Goal: Task Accomplishment & Management: Manage account settings

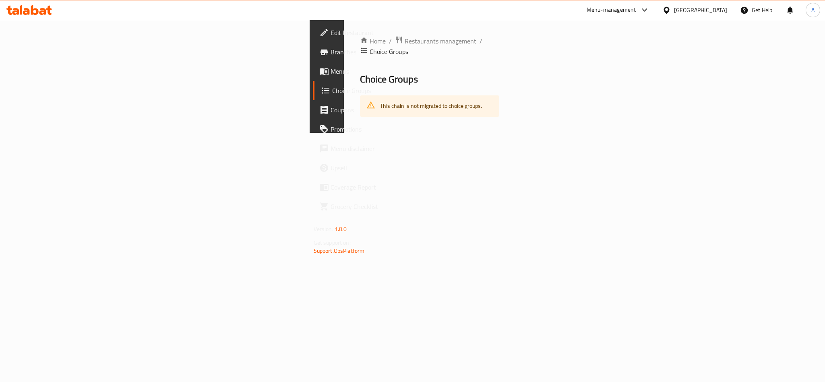
click at [29, 11] on icon at bounding box center [26, 11] width 7 height 7
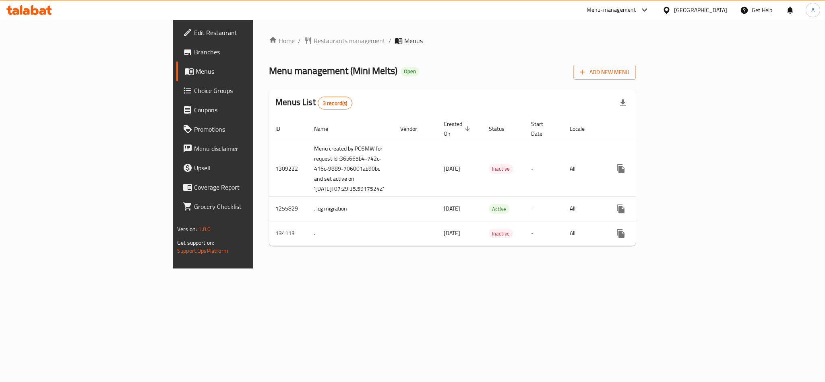
click at [194, 89] on span "Choice Groups" at bounding box center [249, 91] width 110 height 10
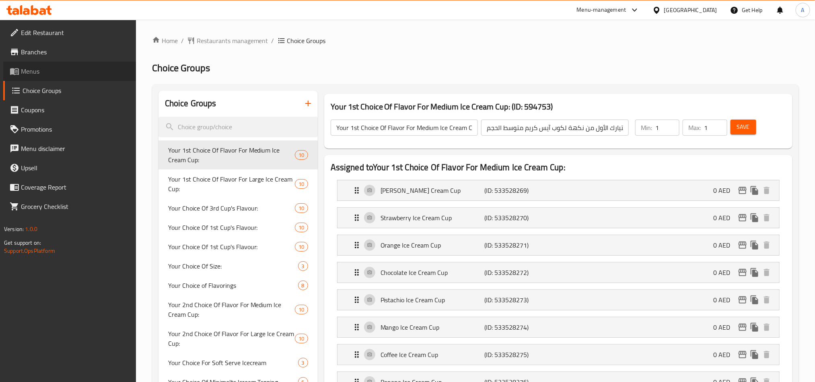
click at [35, 71] on span "Menus" at bounding box center [75, 71] width 109 height 10
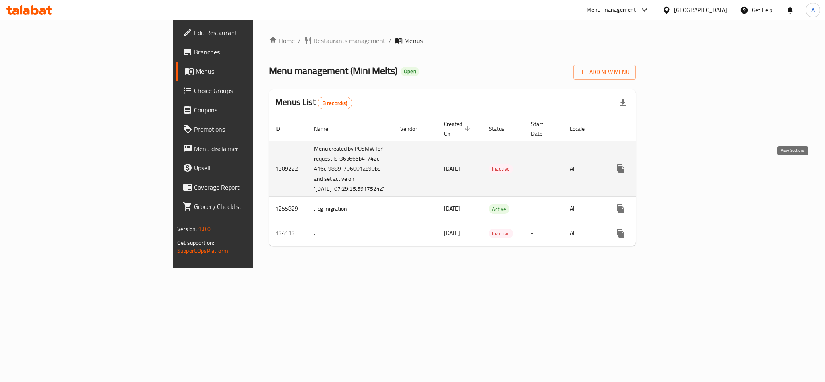
click at [683, 165] on icon "enhanced table" at bounding box center [679, 169] width 10 height 10
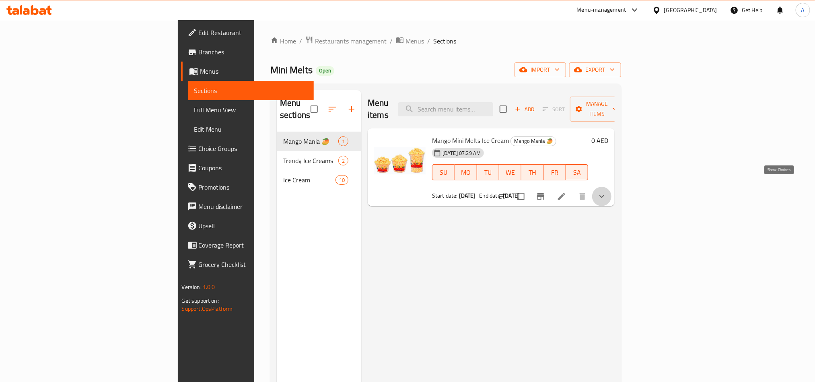
click at [607, 192] on icon "show more" at bounding box center [602, 197] width 10 height 10
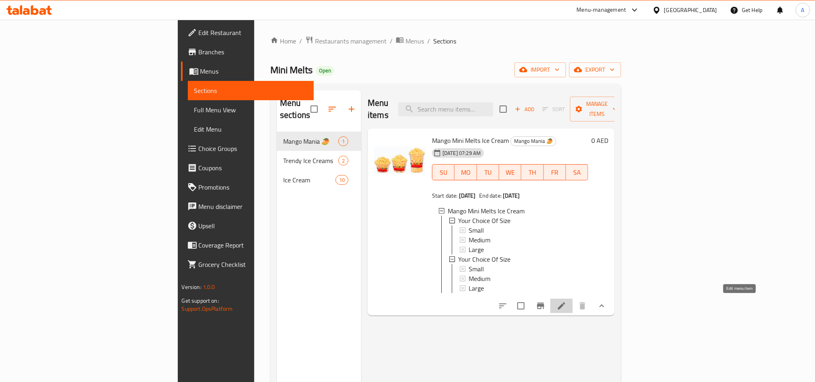
click at [567, 301] on icon at bounding box center [562, 306] width 10 height 10
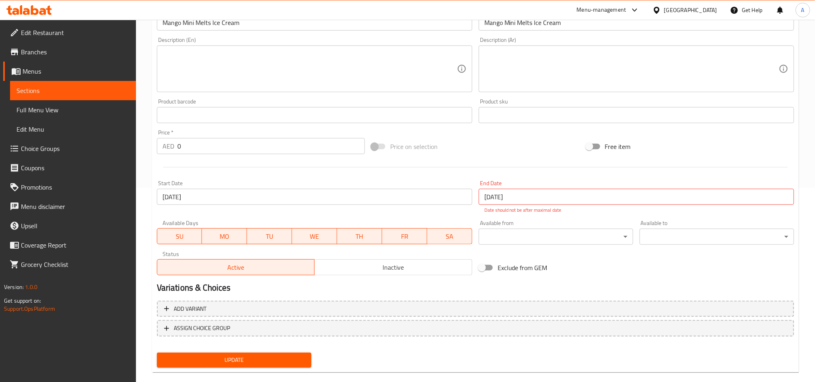
scroll to position [206, 0]
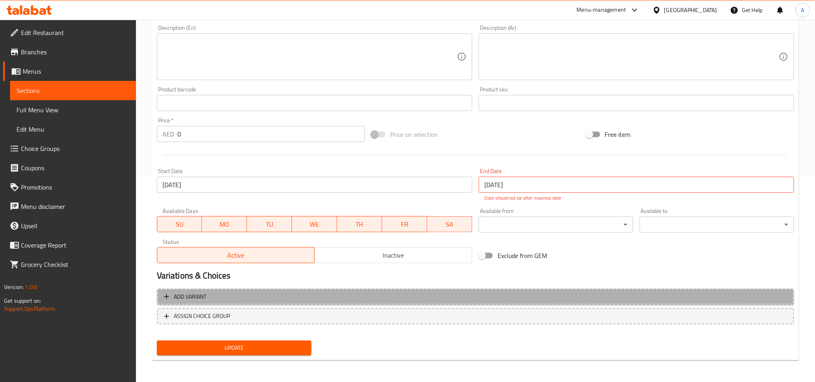
click at [238, 295] on span "Add variant" at bounding box center [475, 297] width 623 height 10
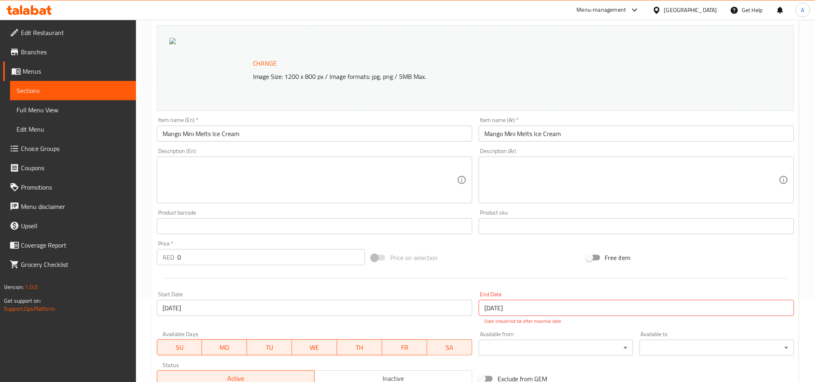
scroll to position [82, 0]
click at [34, 10] on icon at bounding box center [35, 10] width 8 height 10
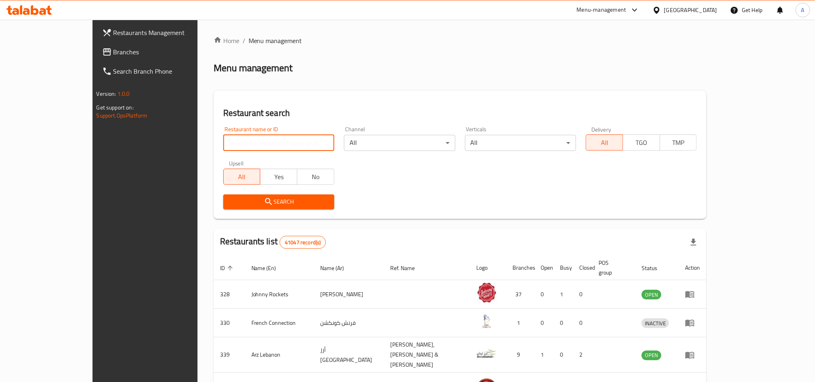
drag, startPoint x: 0, startPoint y: 0, endPoint x: 204, endPoint y: 140, distance: 247.5
click at [223, 140] on input "search" at bounding box center [278, 143] width 111 height 16
paste input "610849"
type input "610849"
click at [230, 198] on span "Search" at bounding box center [279, 202] width 98 height 10
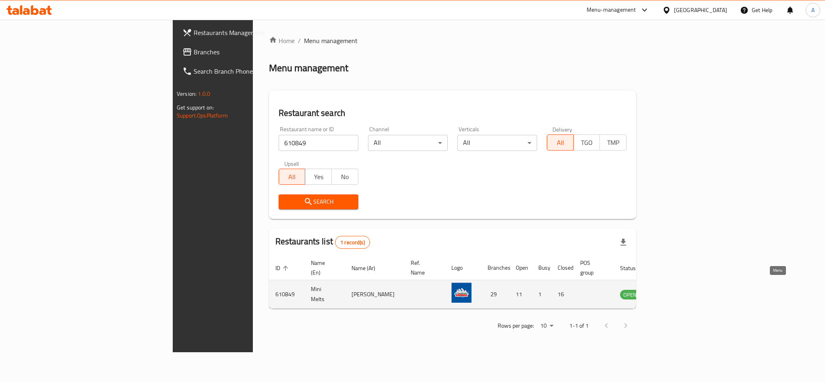
click at [672, 289] on icon "enhanced table" at bounding box center [667, 294] width 10 height 10
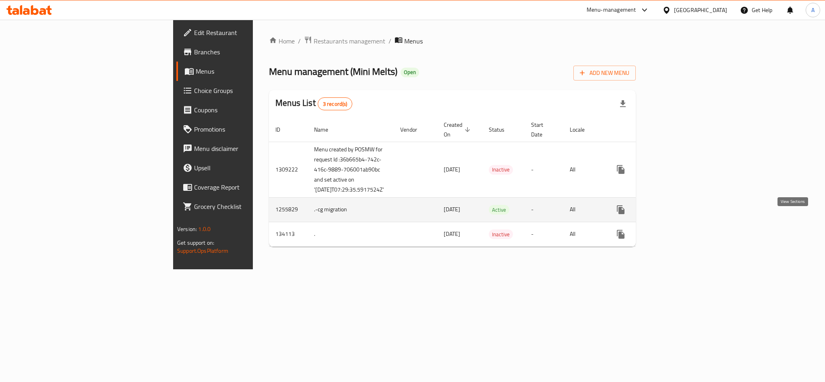
click at [683, 214] on icon "enhanced table" at bounding box center [679, 210] width 10 height 10
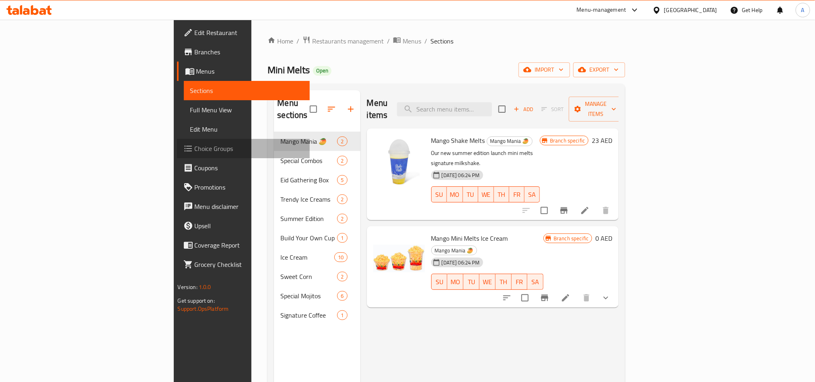
click at [195, 151] on span "Choice Groups" at bounding box center [249, 149] width 109 height 10
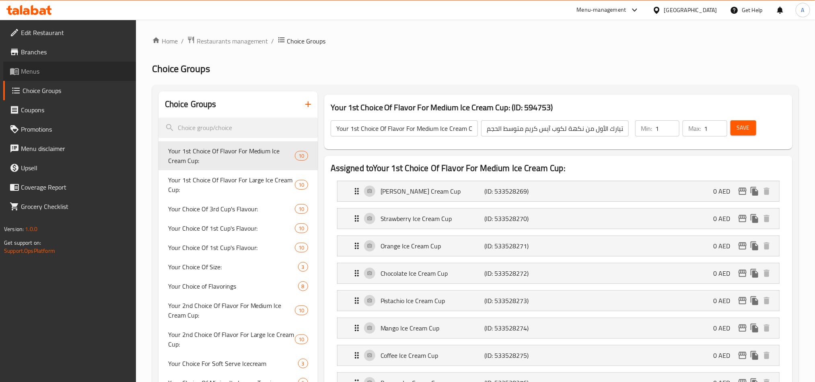
click at [49, 72] on span "Menus" at bounding box center [75, 71] width 109 height 10
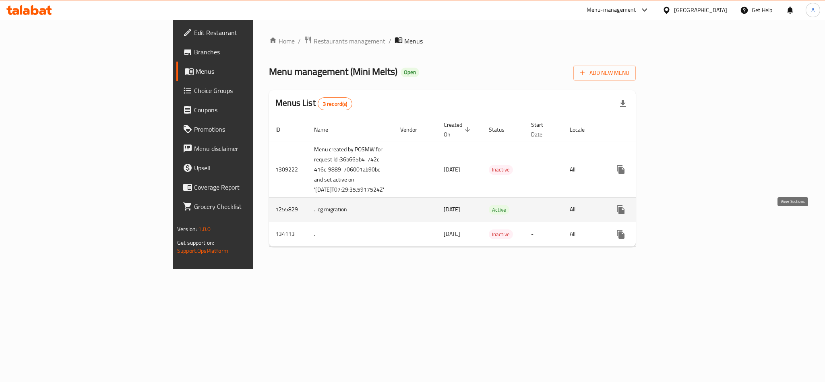
click at [682, 213] on icon "enhanced table" at bounding box center [678, 209] width 7 height 7
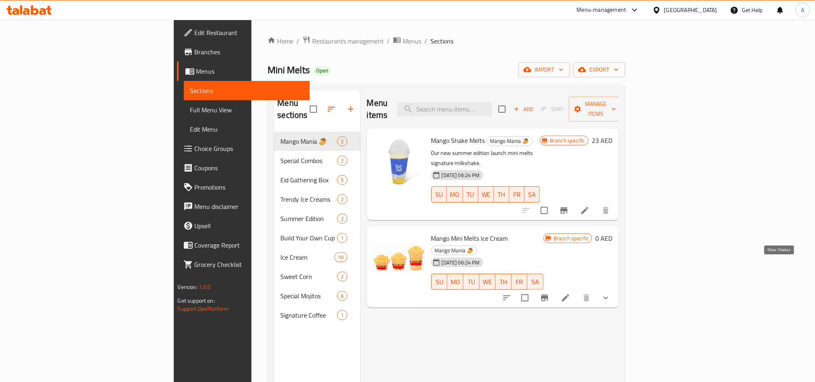
click at [611, 293] on icon "show more" at bounding box center [606, 298] width 10 height 10
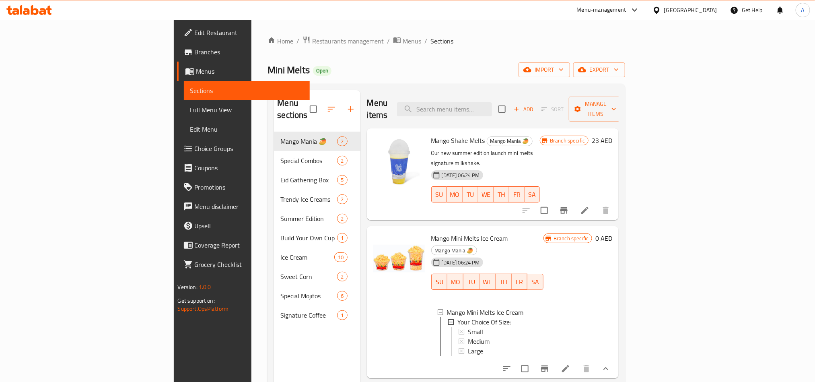
scroll to position [60, 0]
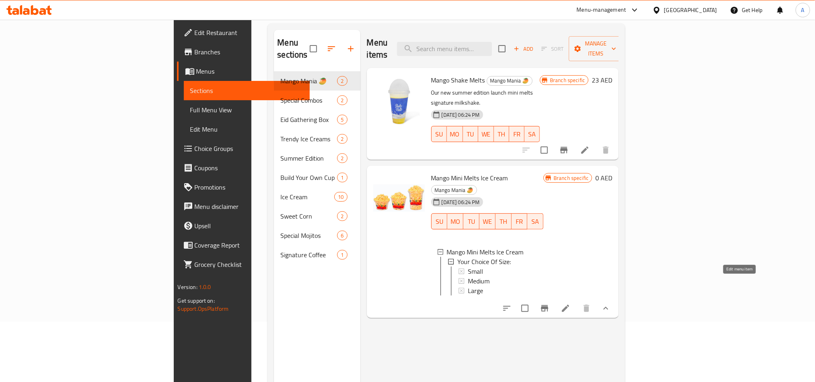
click at [571, 303] on icon at bounding box center [566, 308] width 10 height 10
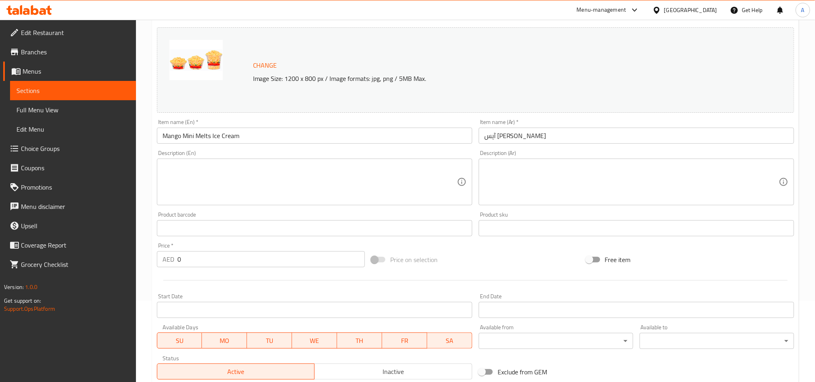
scroll to position [60, 0]
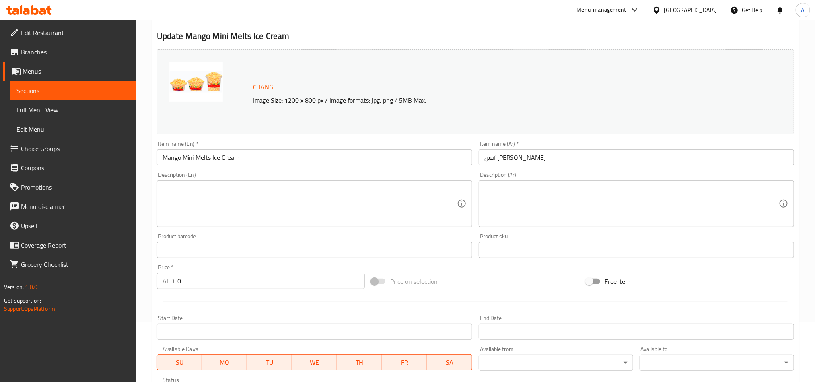
click at [34, 68] on span "Menus" at bounding box center [76, 71] width 107 height 10
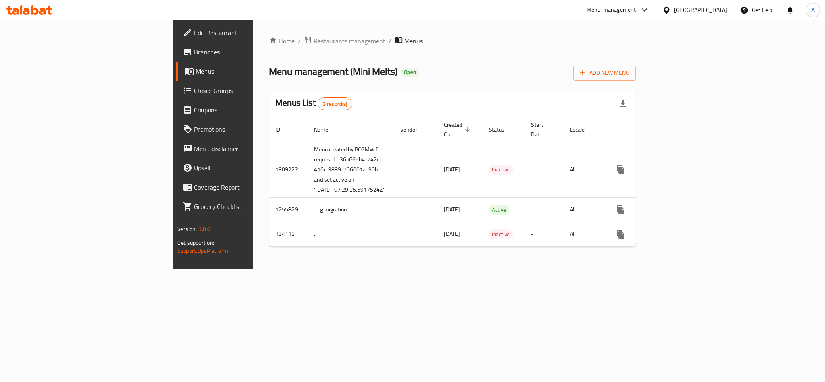
click at [35, 13] on icon at bounding box center [28, 10] width 45 height 10
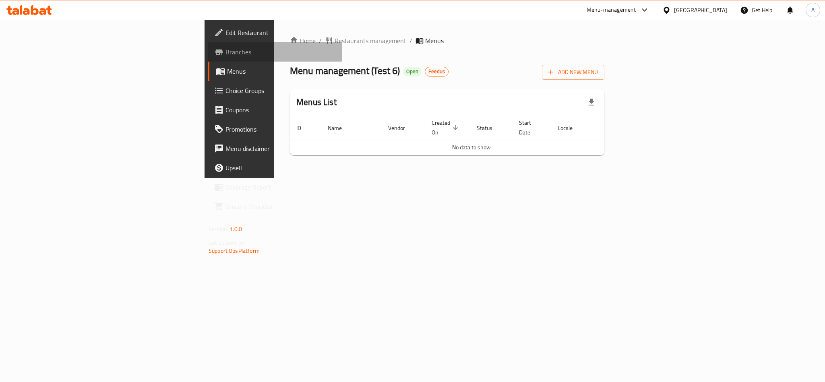
click at [225, 51] on span "Branches" at bounding box center [280, 52] width 110 height 10
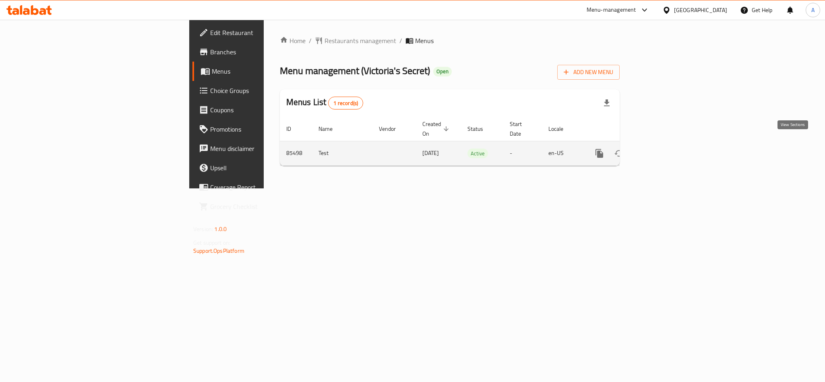
click at [662, 148] on icon "enhanced table" at bounding box center [657, 153] width 10 height 10
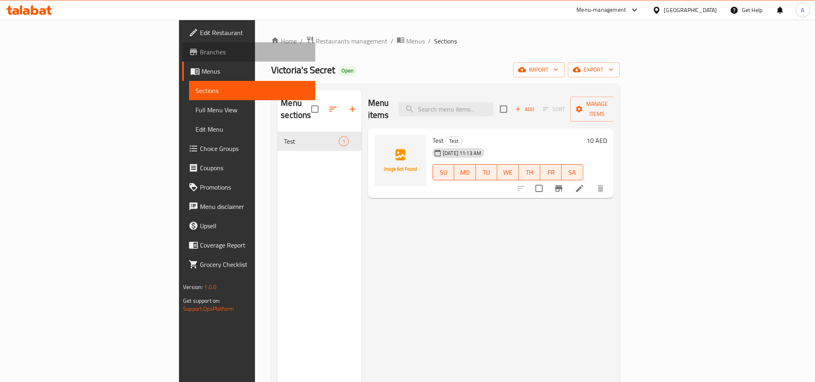
click at [200, 55] on span "Branches" at bounding box center [254, 52] width 109 height 10
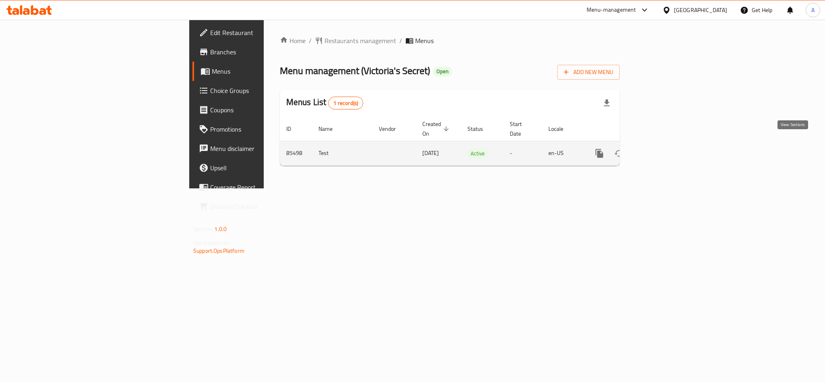
click at [662, 148] on icon "enhanced table" at bounding box center [657, 153] width 10 height 10
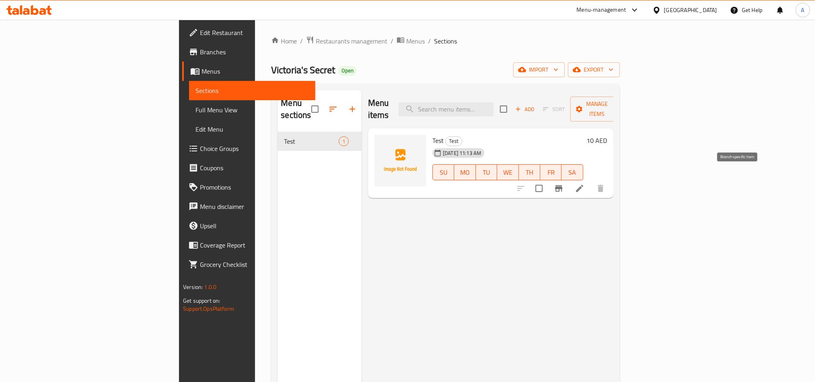
click at [564, 184] on icon "Branch-specific-item" at bounding box center [559, 189] width 10 height 10
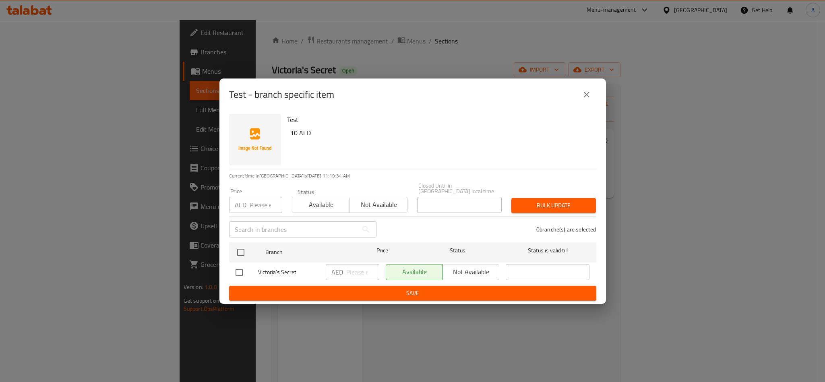
click at [587, 92] on icon "close" at bounding box center [587, 95] width 10 height 10
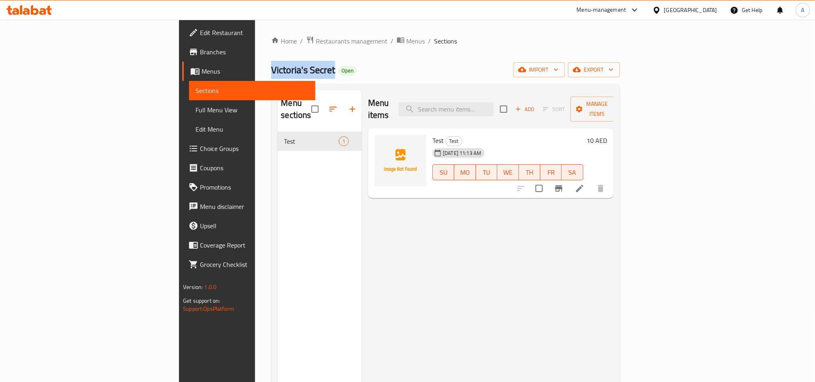
drag, startPoint x: 216, startPoint y: 70, endPoint x: 153, endPoint y: 67, distance: 63.7
click at [271, 67] on span "Victoria's Secret" at bounding box center [303, 70] width 64 height 18
copy span "Victoria's Secret"
click at [668, 8] on div "[GEOGRAPHIC_DATA]" at bounding box center [690, 10] width 53 height 9
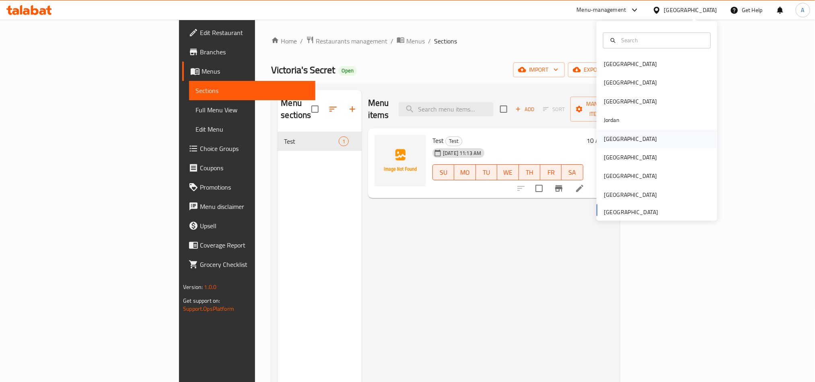
click at [612, 138] on div "[GEOGRAPHIC_DATA]" at bounding box center [631, 139] width 66 height 19
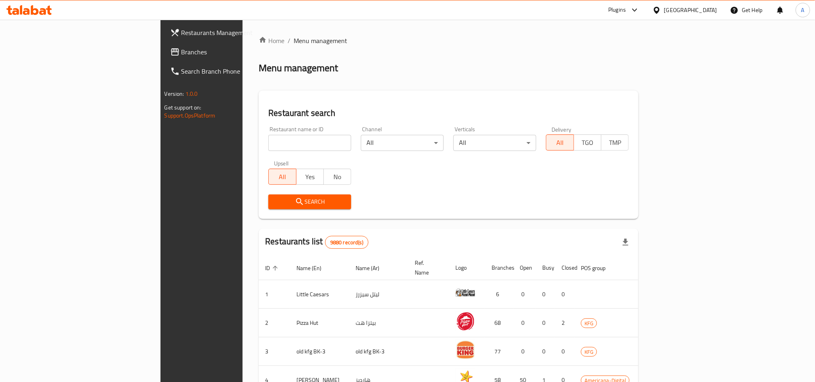
click at [268, 144] on input "search" at bounding box center [309, 143] width 83 height 16
paste input "CUPS"
type input "CUPS"
click at [268, 208] on button "Search" at bounding box center [309, 201] width 83 height 15
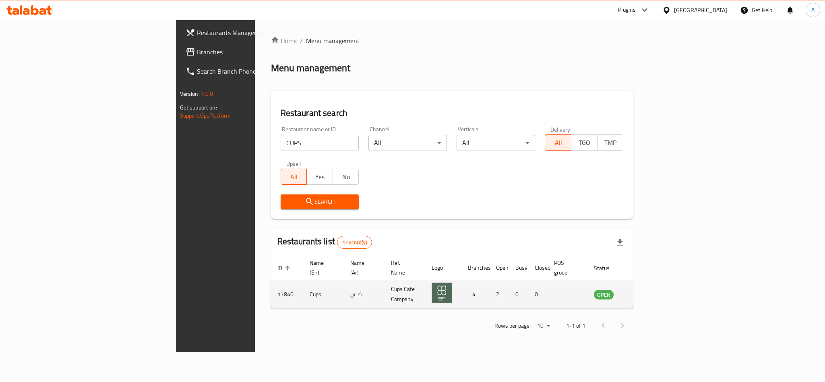
click at [644, 293] on icon "enhanced table" at bounding box center [642, 294] width 3 height 3
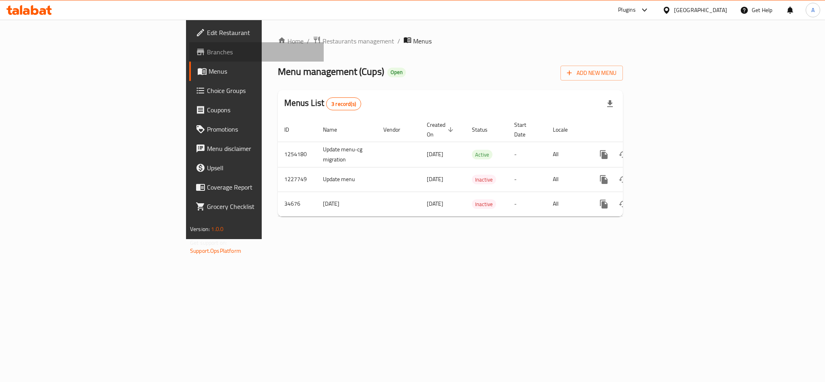
click at [207, 56] on span "Branches" at bounding box center [262, 52] width 110 height 10
